Goal: Communication & Community: Answer question/provide support

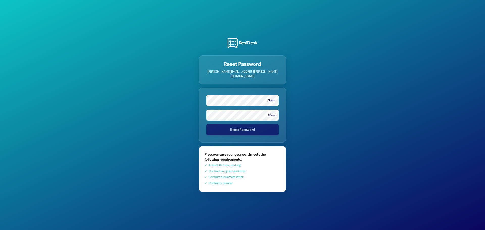
click at [274, 122] on form "Show Show Reset Password" at bounding box center [242, 115] width 87 height 55
click at [270, 99] on button "Show" at bounding box center [271, 101] width 7 height 4
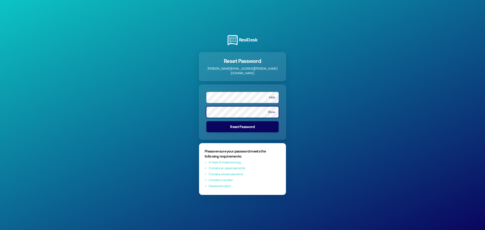
click at [206, 121] on button "Reset Password" at bounding box center [242, 126] width 72 height 11
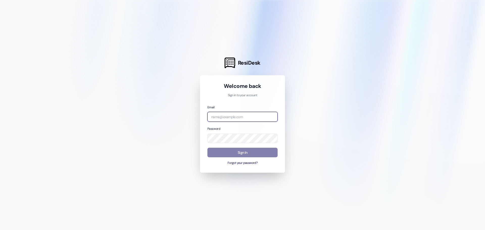
click at [211, 120] on input "email" at bounding box center [242, 117] width 70 height 10
type input "[PERSON_NAME][EMAIL_ADDRESS][PERSON_NAME][DOMAIN_NAME]"
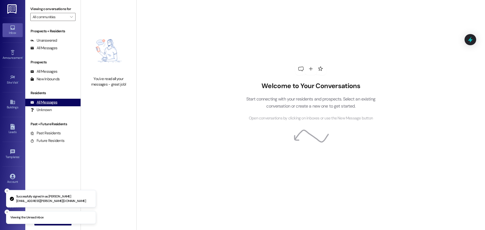
click at [39, 99] on div "All Messages (undefined)" at bounding box center [52, 103] width 55 height 8
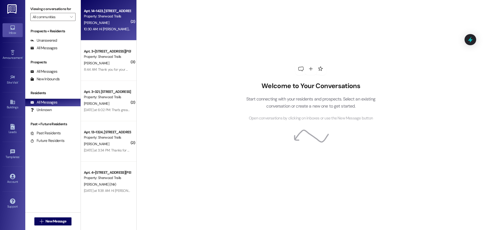
click at [100, 27] on div "10:30 AM: Hi [PERSON_NAME], thank you for your patience. Maintenance will be by…" at bounding box center [262, 29] width 357 height 5
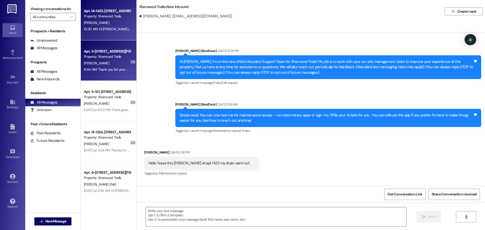
click at [117, 64] on div "[PERSON_NAME]" at bounding box center [107, 63] width 48 height 6
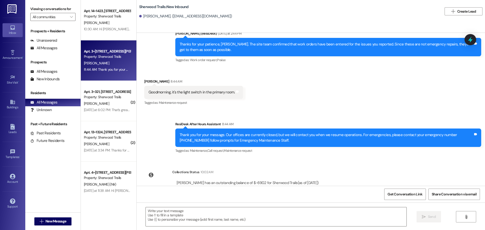
scroll to position [513, 0]
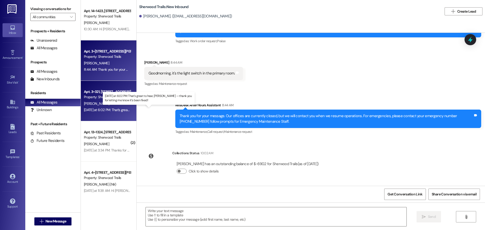
click at [105, 108] on div "[DATE] at 6:02 PM: That’s great to hear, [PERSON_NAME] — thank you for letting …" at bounding box center [160, 110] width 152 height 5
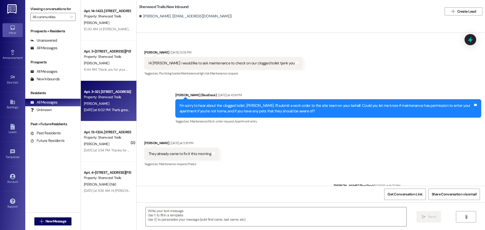
scroll to position [129, 0]
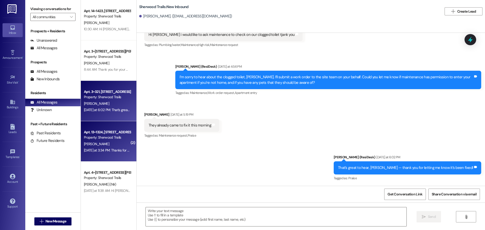
click at [89, 139] on div "Property: Sherwood Trails" at bounding box center [107, 137] width 47 height 5
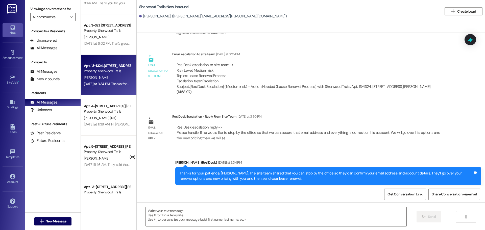
scroll to position [76, 0]
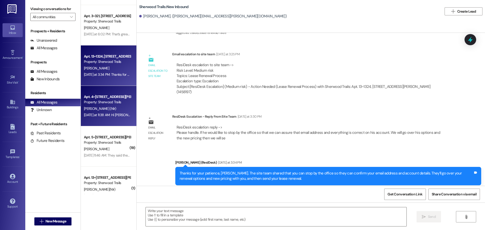
click at [117, 103] on div "Property: Sherwood Trails" at bounding box center [107, 102] width 47 height 5
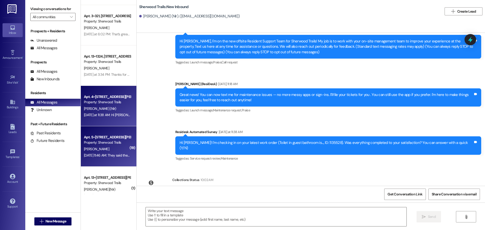
scroll to position [42, 0]
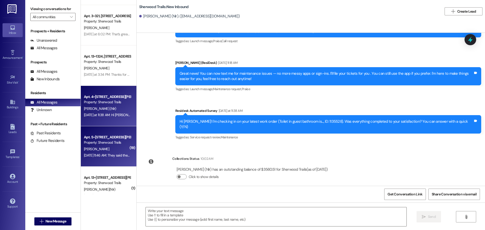
click at [118, 140] on div "Property: Sherwood Trails" at bounding box center [107, 142] width 47 height 5
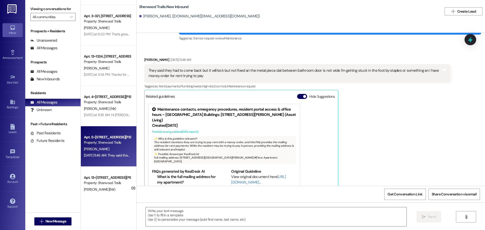
scroll to position [2244, 0]
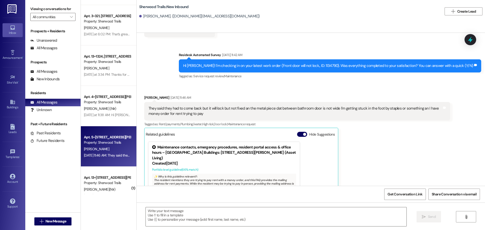
click at [188, 175] on div "✨ Why is this guideline relevant?:" at bounding box center [224, 177] width 140 height 4
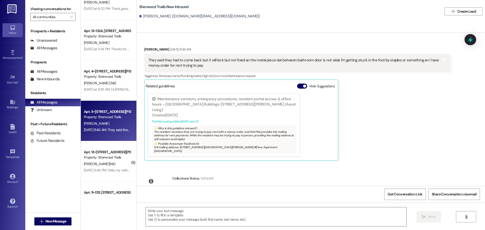
scroll to position [101, 0]
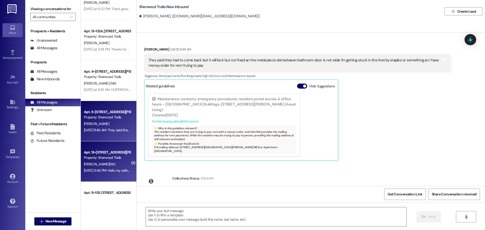
click at [108, 163] on div "[PERSON_NAME](Nlr)" at bounding box center [107, 164] width 48 height 6
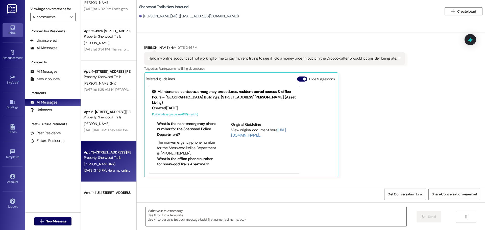
scroll to position [96, 0]
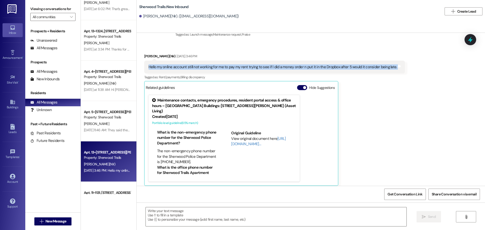
drag, startPoint x: 146, startPoint y: 65, endPoint x: 392, endPoint y: 72, distance: 246.1
click at [392, 72] on div "Hello my online account still not working for me to pay my rent trying to see i…" at bounding box center [274, 67] width 261 height 13
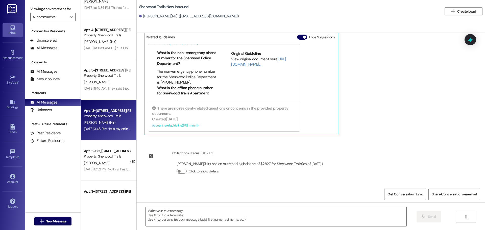
scroll to position [152, 0]
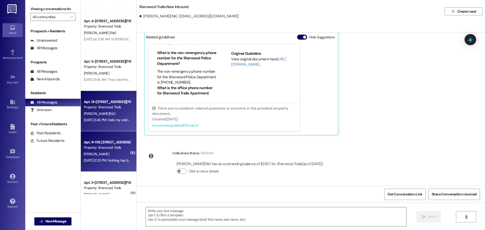
click at [99, 140] on div "Apt. 11~1131, [STREET_ADDRESS][PERSON_NAME]" at bounding box center [107, 142] width 47 height 5
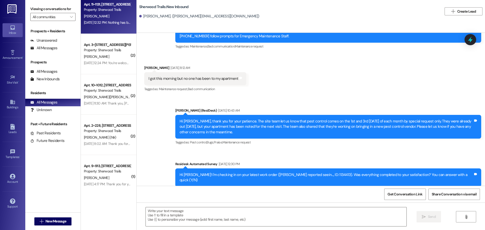
scroll to position [227, 0]
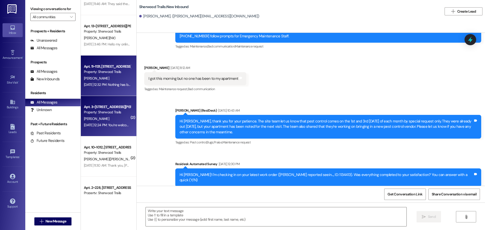
click at [95, 121] on div "[PERSON_NAME]" at bounding box center [107, 119] width 48 height 6
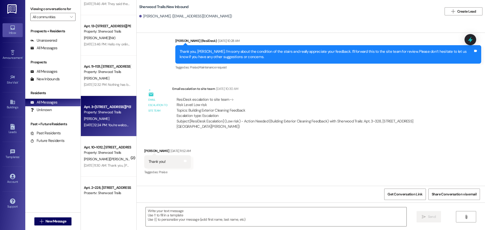
scroll to position [234, 0]
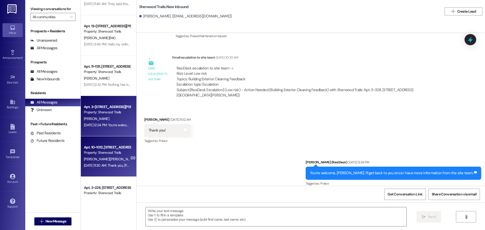
click at [117, 158] on div "[PERSON_NAME]([PERSON_NAME])" at bounding box center [107, 159] width 48 height 6
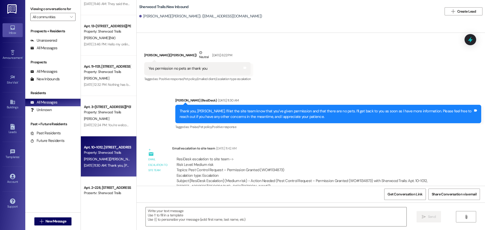
scroll to position [291, 0]
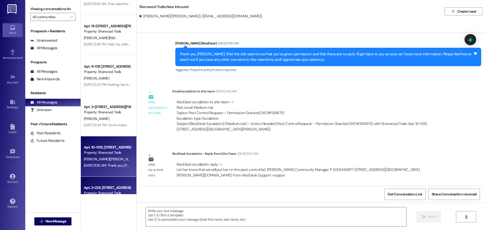
click at [110, 186] on div "Apt. 2~228, [STREET_ADDRESS][PERSON_NAME]" at bounding box center [107, 187] width 47 height 5
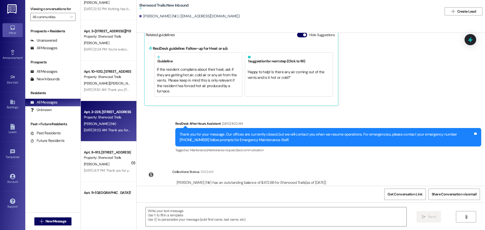
scroll to position [266, 0]
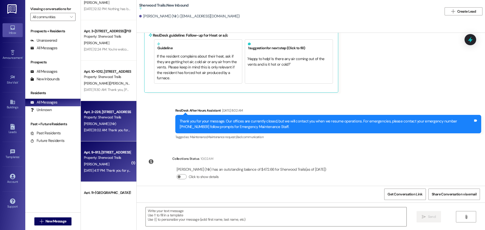
click at [126, 167] on div "Apt. 9~913, [STREET_ADDRESS][PERSON_NAME] Property: [GEOGRAPHIC_DATA][PERSON_NA…" at bounding box center [109, 161] width 56 height 40
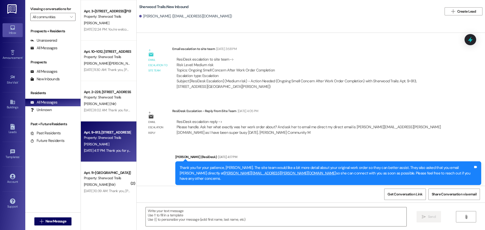
scroll to position [379, 0]
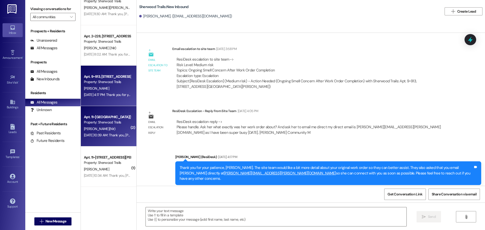
click at [116, 132] on div "[PERSON_NAME](Nlr)" at bounding box center [107, 129] width 48 height 6
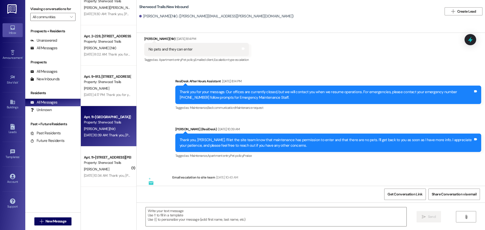
scroll to position [282, 0]
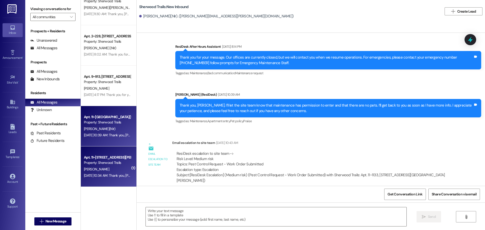
click at [113, 164] on div "Property: Sherwood Trails" at bounding box center [107, 162] width 47 height 5
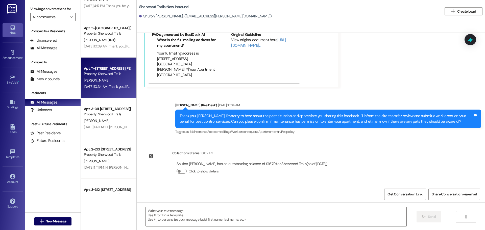
scroll to position [480, 0]
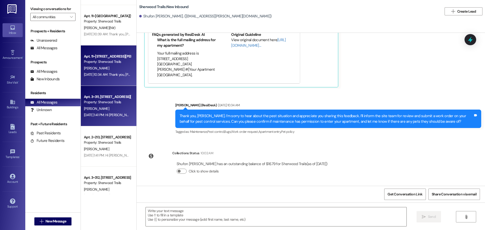
click at [100, 113] on div "[DATE] 1:41 PM: Hi [PERSON_NAME]! I'm checking in on your latest work order (Se…" at bounding box center [232, 115] width 297 height 5
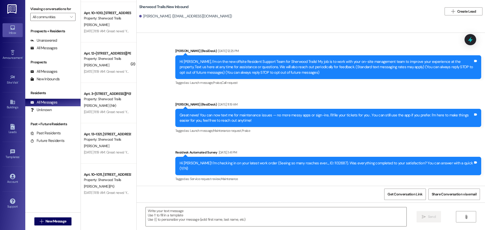
scroll to position [1140, 0]
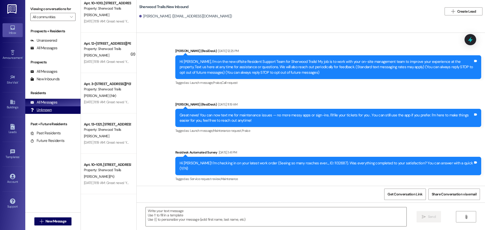
click at [38, 109] on div "Unknown" at bounding box center [40, 109] width 21 height 5
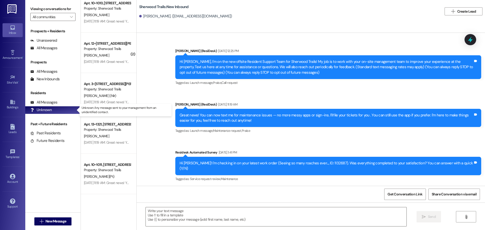
scroll to position [0, 0]
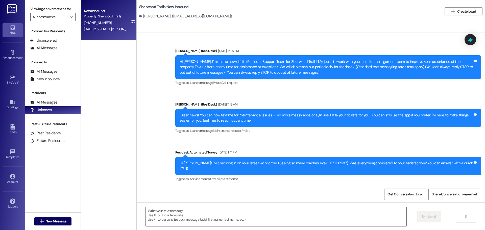
click at [94, 21] on span "[PHONE_NUMBER]" at bounding box center [98, 22] width 28 height 5
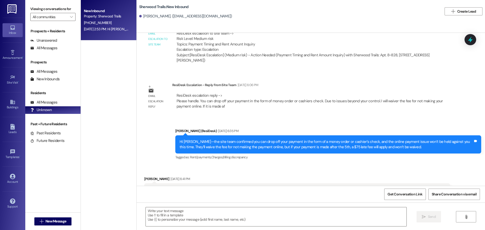
scroll to position [202, 0]
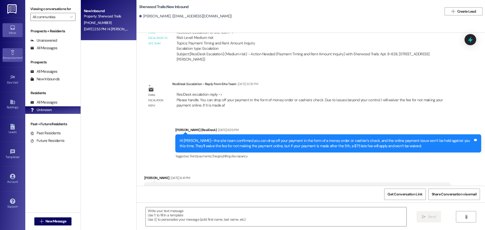
click at [18, 55] on div "Announcement •" at bounding box center [12, 57] width 25 height 5
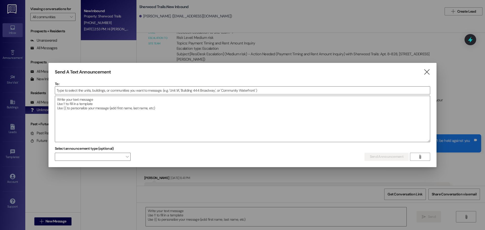
click at [16, 75] on div at bounding box center [242, 115] width 485 height 230
click at [428, 73] on icon "" at bounding box center [426, 71] width 7 height 5
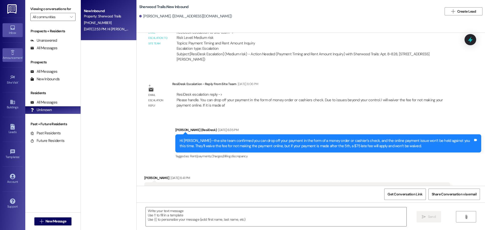
click at [6, 57] on div "Announcement •" at bounding box center [12, 57] width 25 height 5
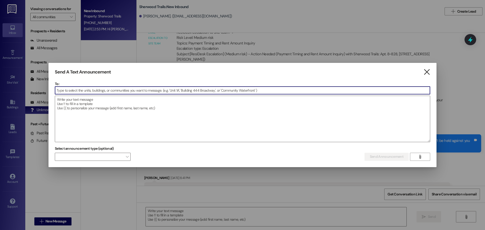
click at [425, 69] on div "Send A Text Announcement  To:  Drop image file here Select announcement type …" at bounding box center [243, 115] width 388 height 104
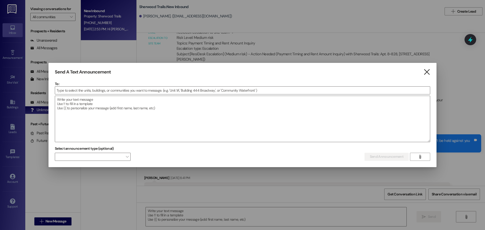
click at [427, 69] on icon "" at bounding box center [426, 71] width 7 height 5
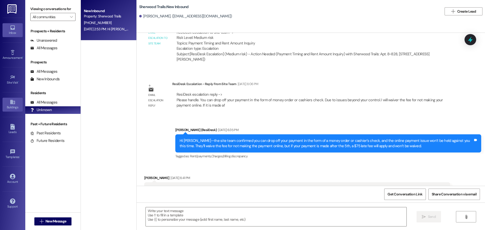
click at [17, 103] on link "Buildings" at bounding box center [13, 105] width 20 height 14
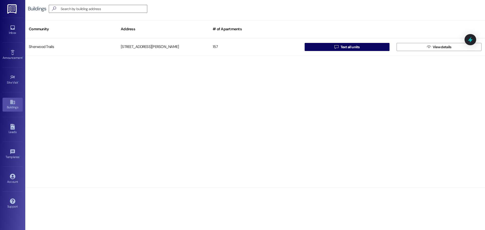
click at [24, 126] on div "Inbox Go to Inbox Announcement • Send A Text Announcement Site Visit • Go to Si…" at bounding box center [12, 115] width 25 height 230
click at [16, 128] on link "Leads" at bounding box center [13, 130] width 20 height 14
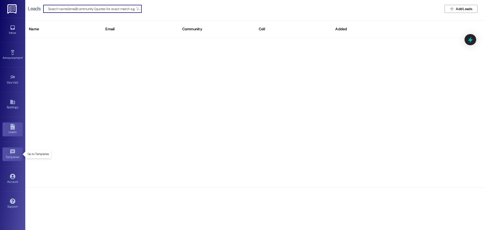
click at [22, 158] on div "Templates •" at bounding box center [12, 157] width 25 height 5
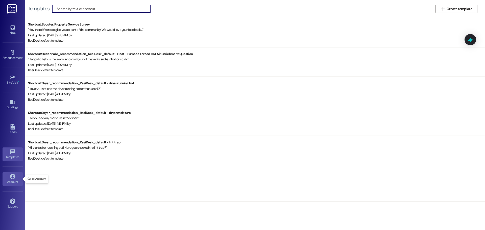
click at [8, 180] on div "Account" at bounding box center [12, 181] width 25 height 5
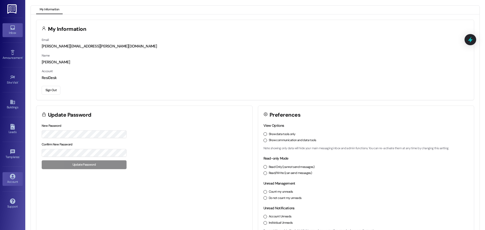
click at [11, 30] on icon at bounding box center [12, 28] width 4 height 4
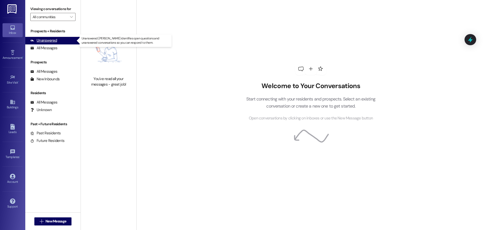
click at [51, 38] on div "Unanswered" at bounding box center [43, 40] width 27 height 5
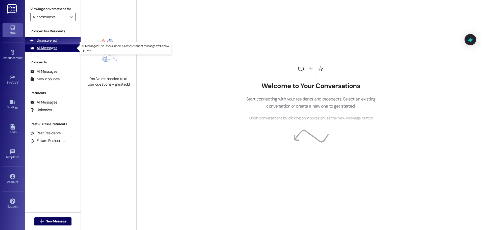
click at [47, 49] on div "All Messages" at bounding box center [43, 47] width 27 height 5
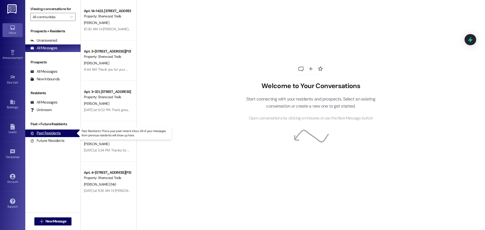
click at [43, 131] on div "Past Residents" at bounding box center [45, 133] width 31 height 5
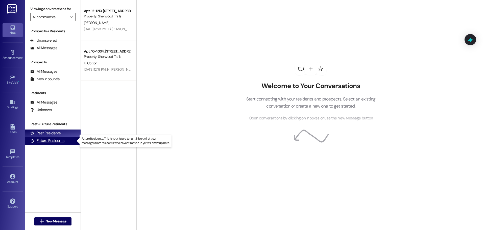
click at [47, 141] on div "Future Residents" at bounding box center [47, 140] width 34 height 5
